Goal: Information Seeking & Learning: Check status

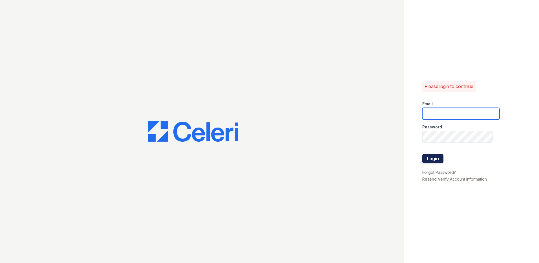
type input "[EMAIL_ADDRESS][DOMAIN_NAME]"
click at [437, 162] on button "Login" at bounding box center [432, 158] width 21 height 9
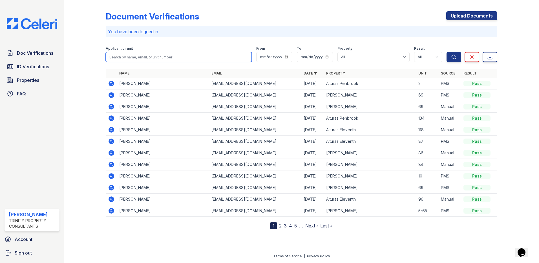
click at [132, 58] on input "search" at bounding box center [179, 57] width 146 height 10
type input "Austin"
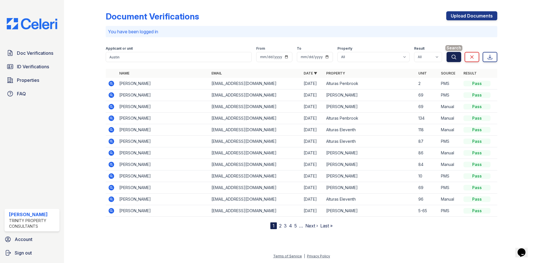
click at [459, 58] on button "Search" at bounding box center [454, 57] width 15 height 10
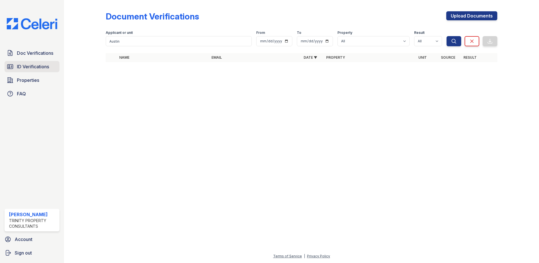
click at [35, 61] on link "ID Verifications" at bounding box center [32, 66] width 55 height 11
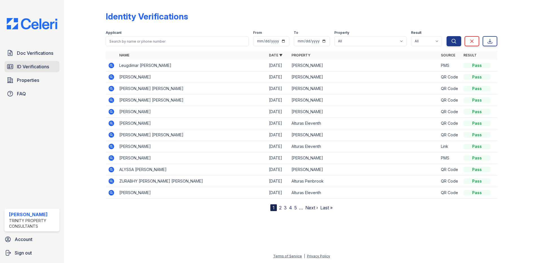
click at [24, 65] on span "ID Verifications" at bounding box center [33, 66] width 32 height 7
click at [154, 47] on form "Applicant From To Property All Alturas Andrews Alturas Eleventh Alturas Penbroo…" at bounding box center [302, 37] width 392 height 23
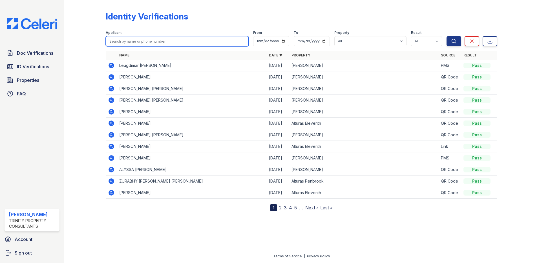
click at [153, 45] on input "search" at bounding box center [177, 41] width 143 height 10
type input "austin"
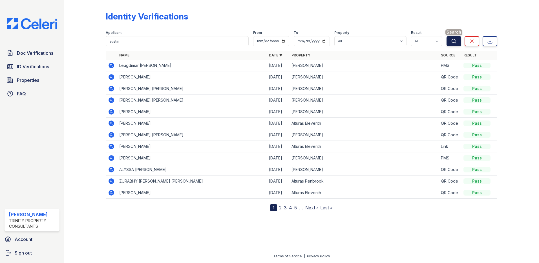
click at [452, 41] on icon "submit" at bounding box center [454, 41] width 6 height 6
